Goal: Task Accomplishment & Management: Use online tool/utility

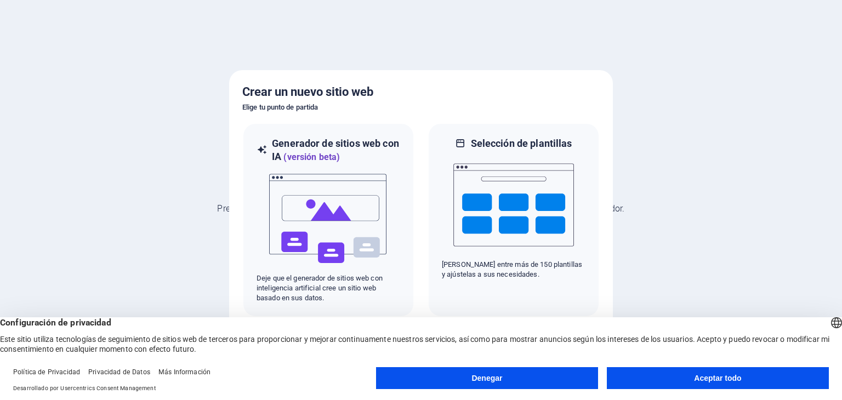
click at [722, 377] on font "Aceptar todo" at bounding box center [717, 378] width 47 height 9
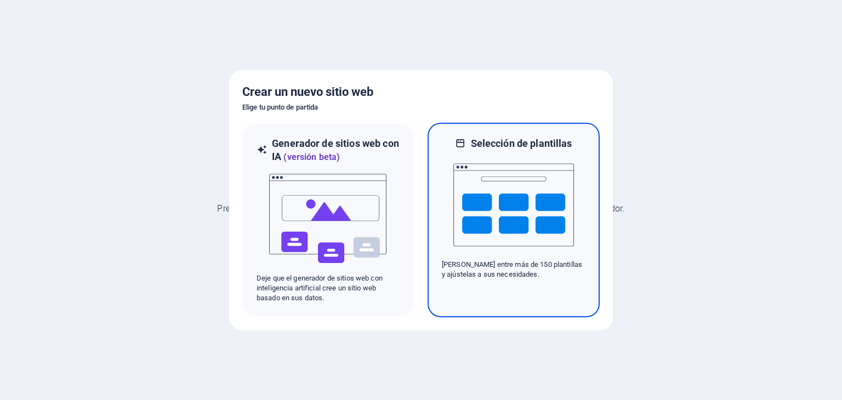
click at [508, 264] on font "Elija entre más de 150 plantillas y ajústelas a sus necesidades." at bounding box center [512, 269] width 140 height 18
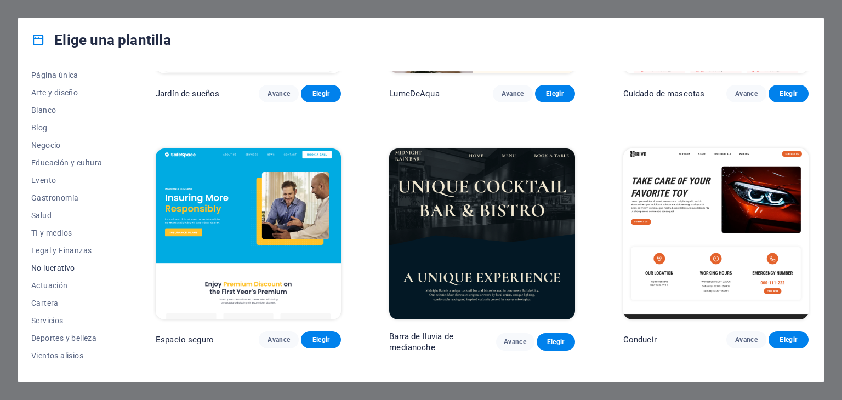
scroll to position [140, 0]
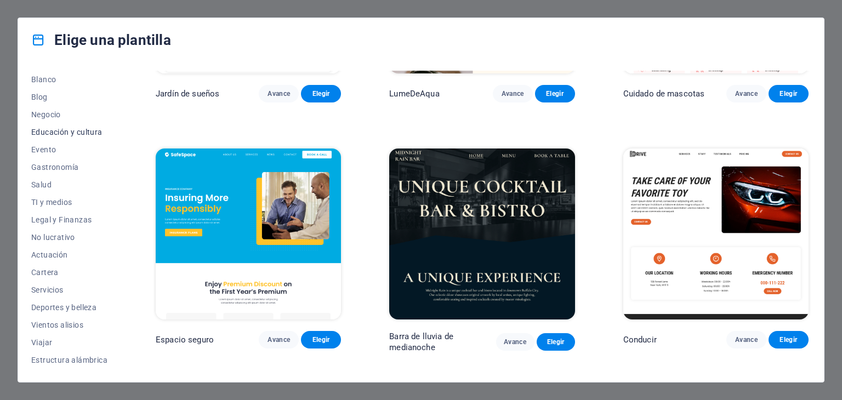
click at [74, 125] on button "Educación y cultura" at bounding box center [69, 132] width 76 height 18
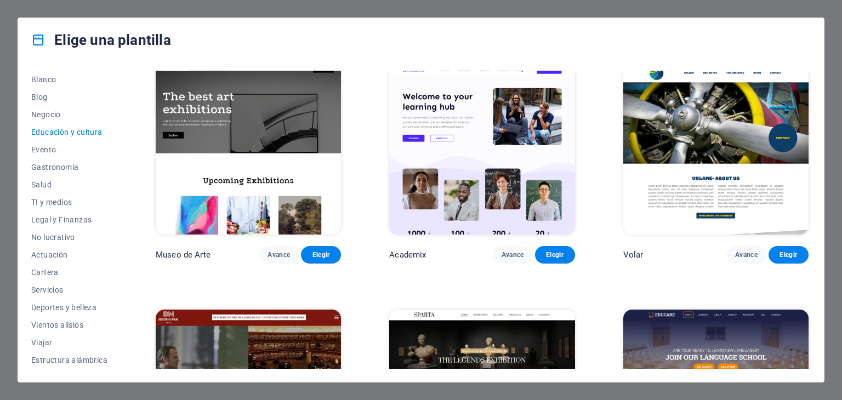
scroll to position [0, 0]
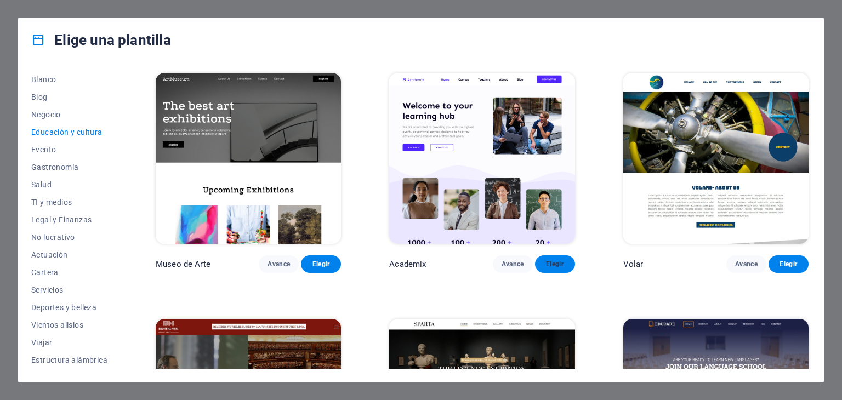
click at [554, 257] on button "Elegir" at bounding box center [555, 264] width 40 height 18
